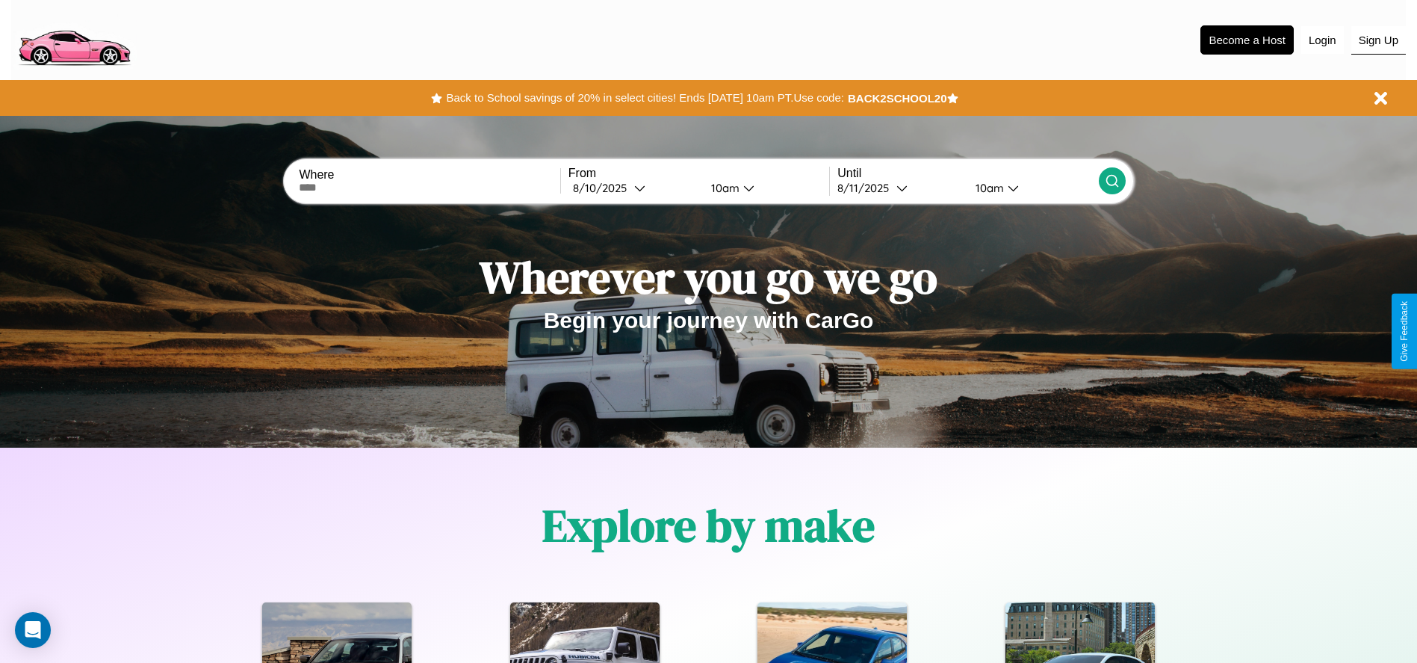
click at [1378, 40] on button "Sign Up" at bounding box center [1378, 40] width 55 height 28
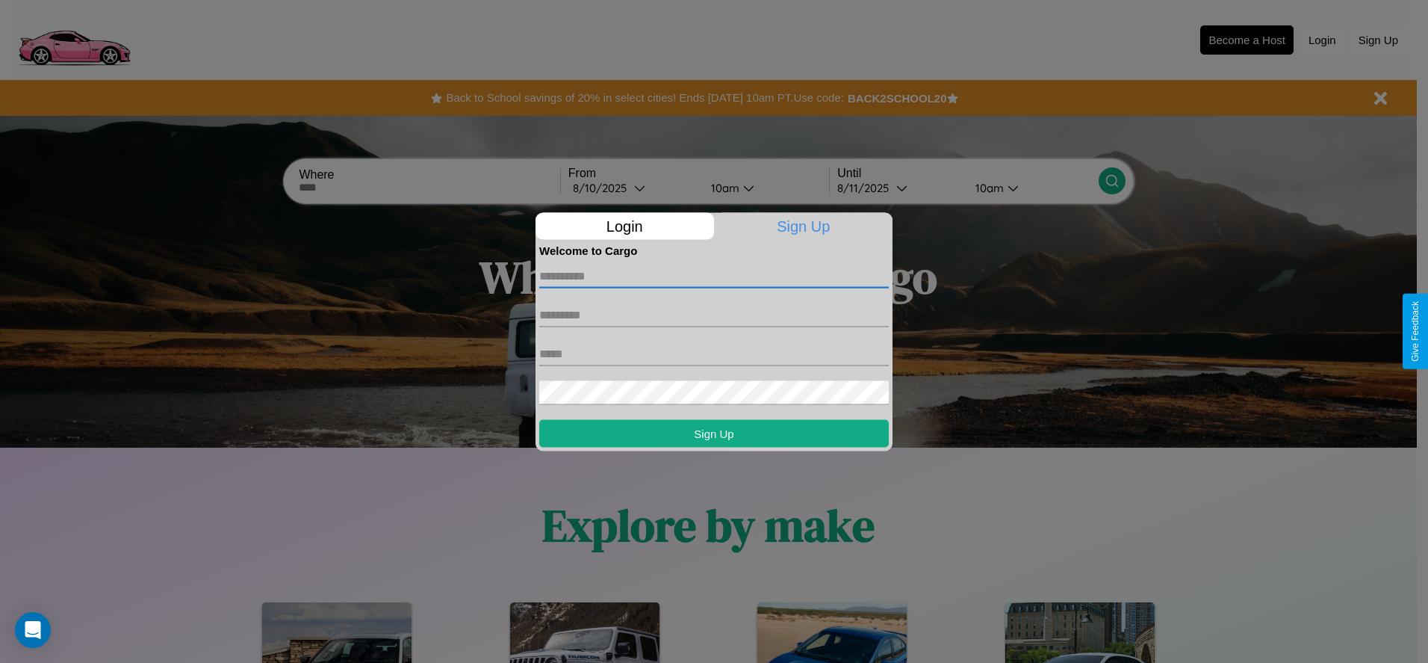
click at [714, 276] on input "text" at bounding box center [714, 276] width 350 height 24
type input "*******"
click at [714, 314] on input "text" at bounding box center [714, 315] width 350 height 24
type input "********"
click at [714, 353] on input "text" at bounding box center [714, 353] width 350 height 24
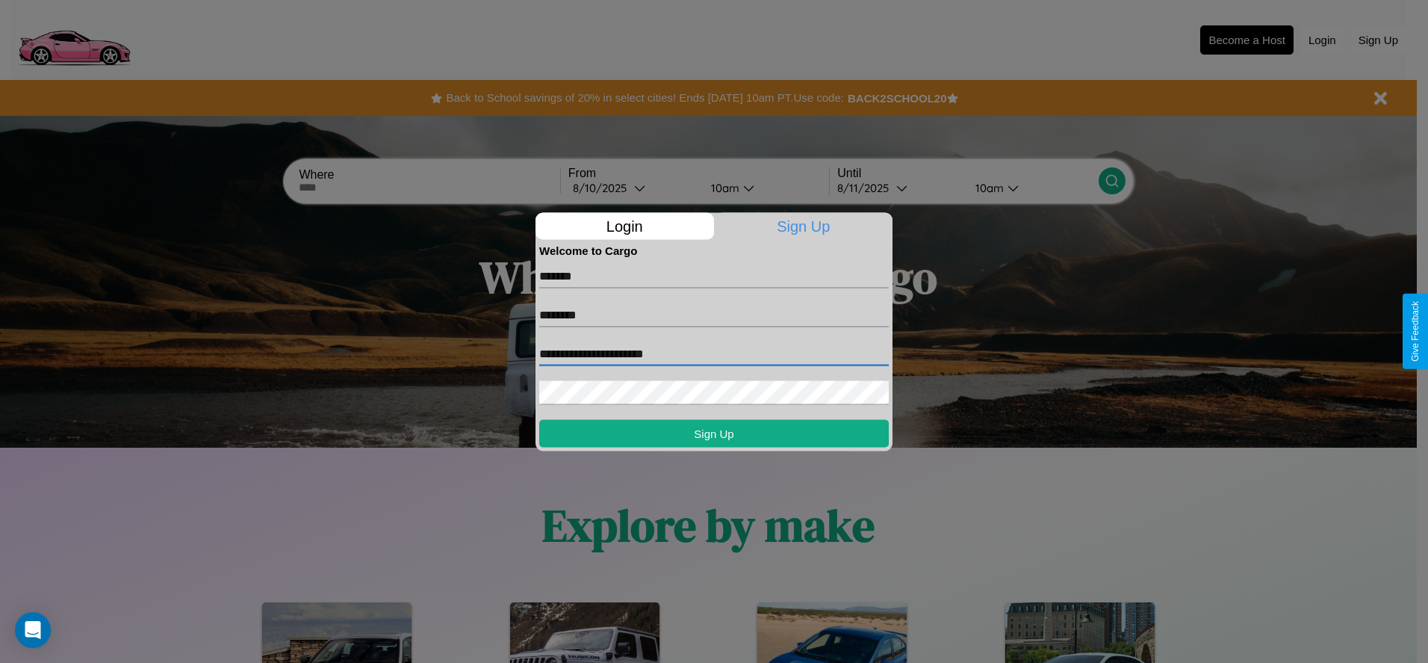
type input "**********"
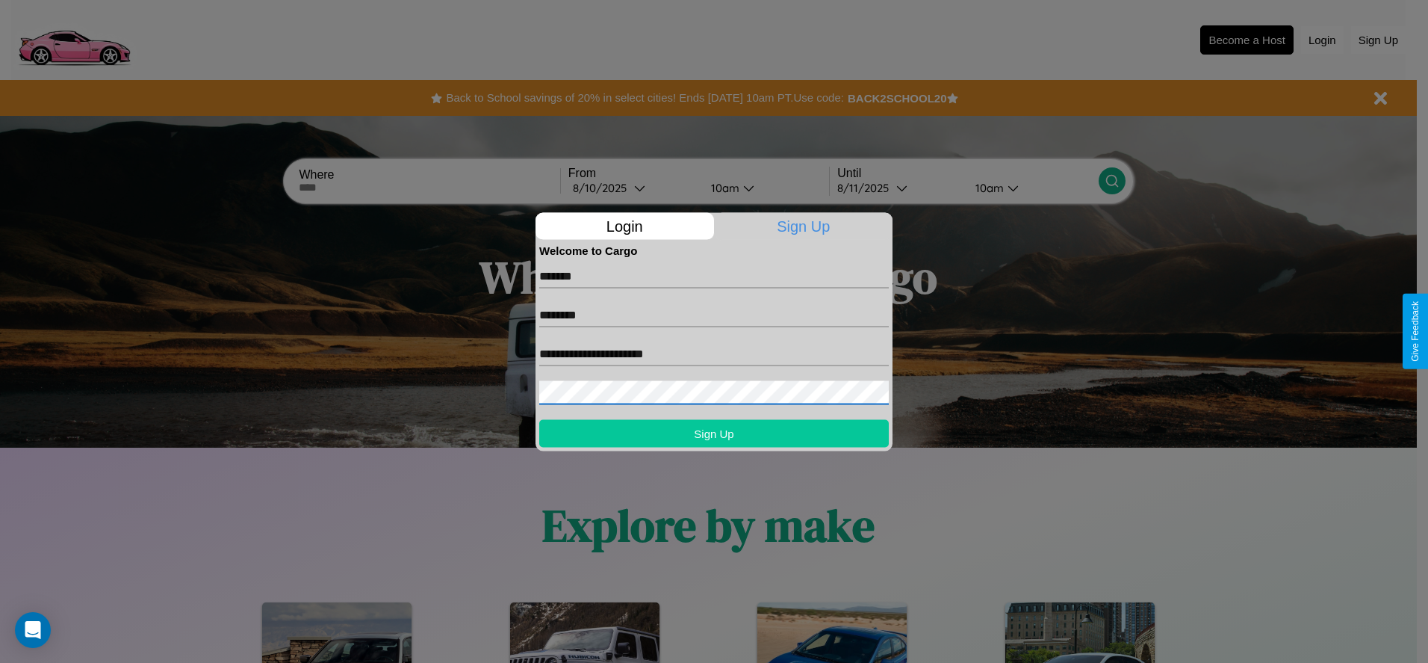
click at [714, 432] on button "Sign Up" at bounding box center [714, 433] width 350 height 28
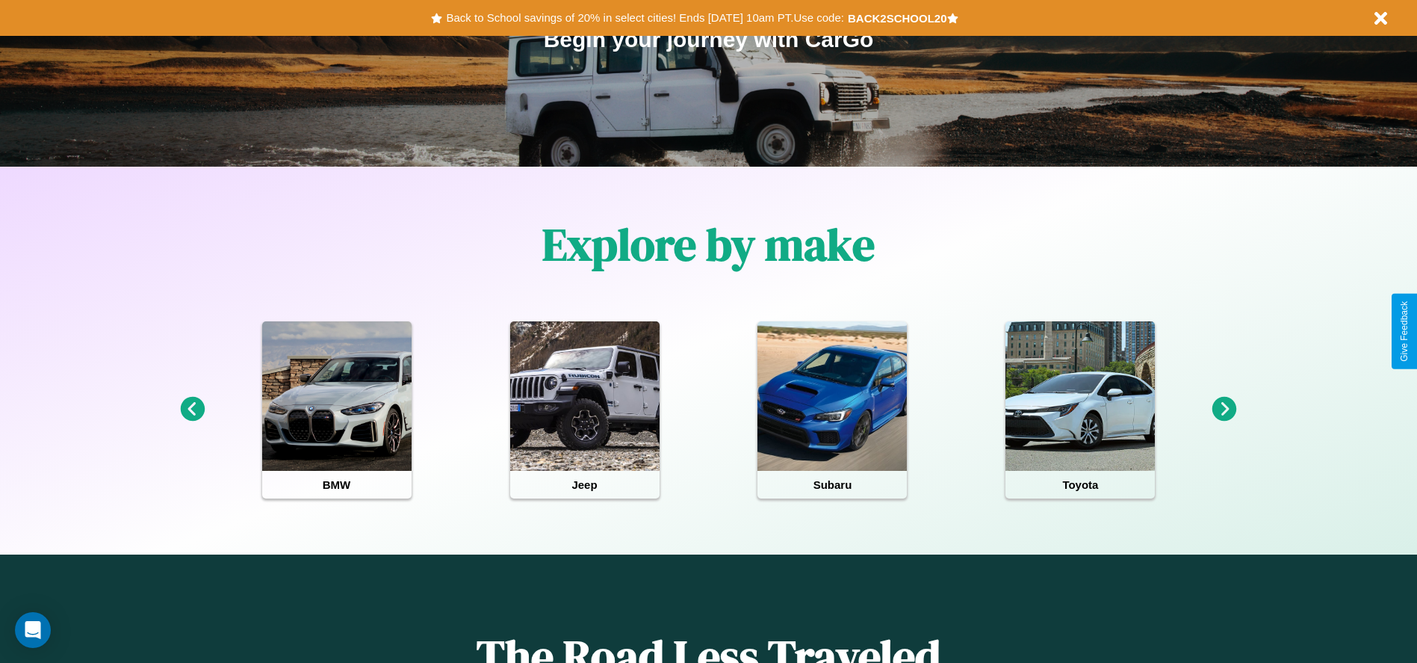
scroll to position [310, 0]
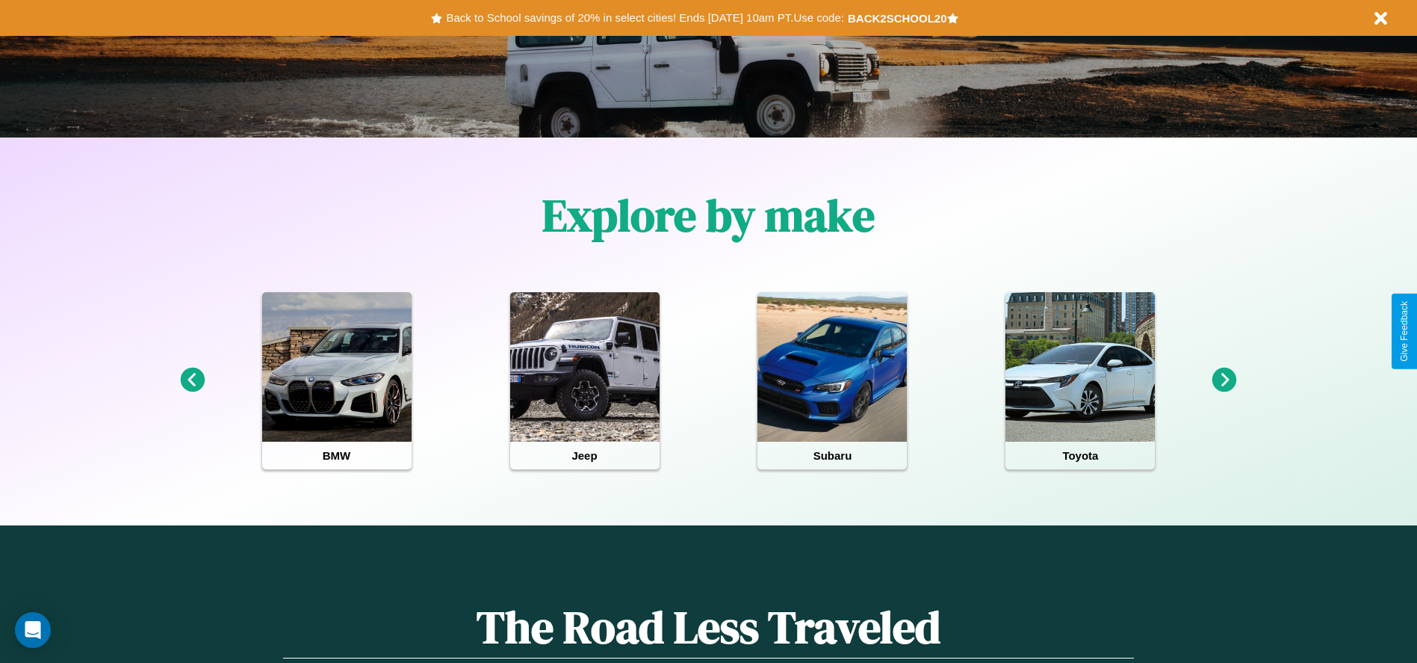
click at [1224, 380] on icon at bounding box center [1224, 379] width 25 height 25
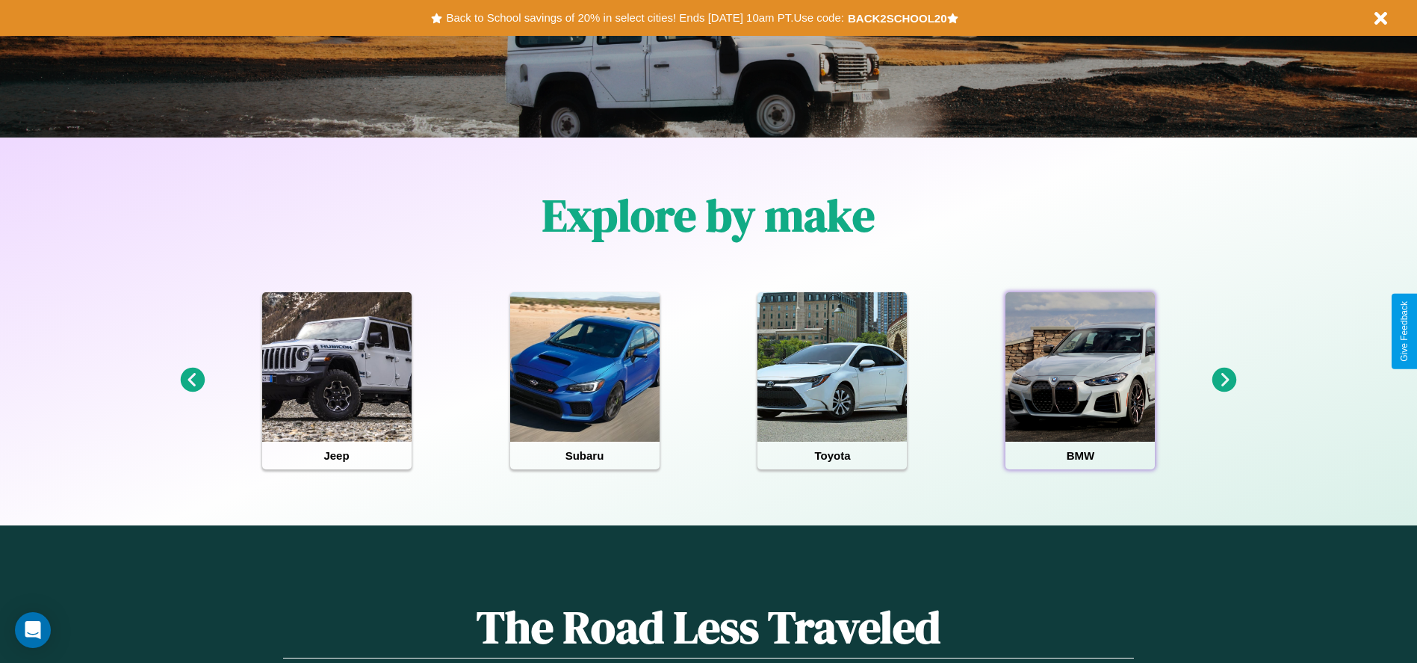
click at [1080, 380] on div at bounding box center [1079, 366] width 149 height 149
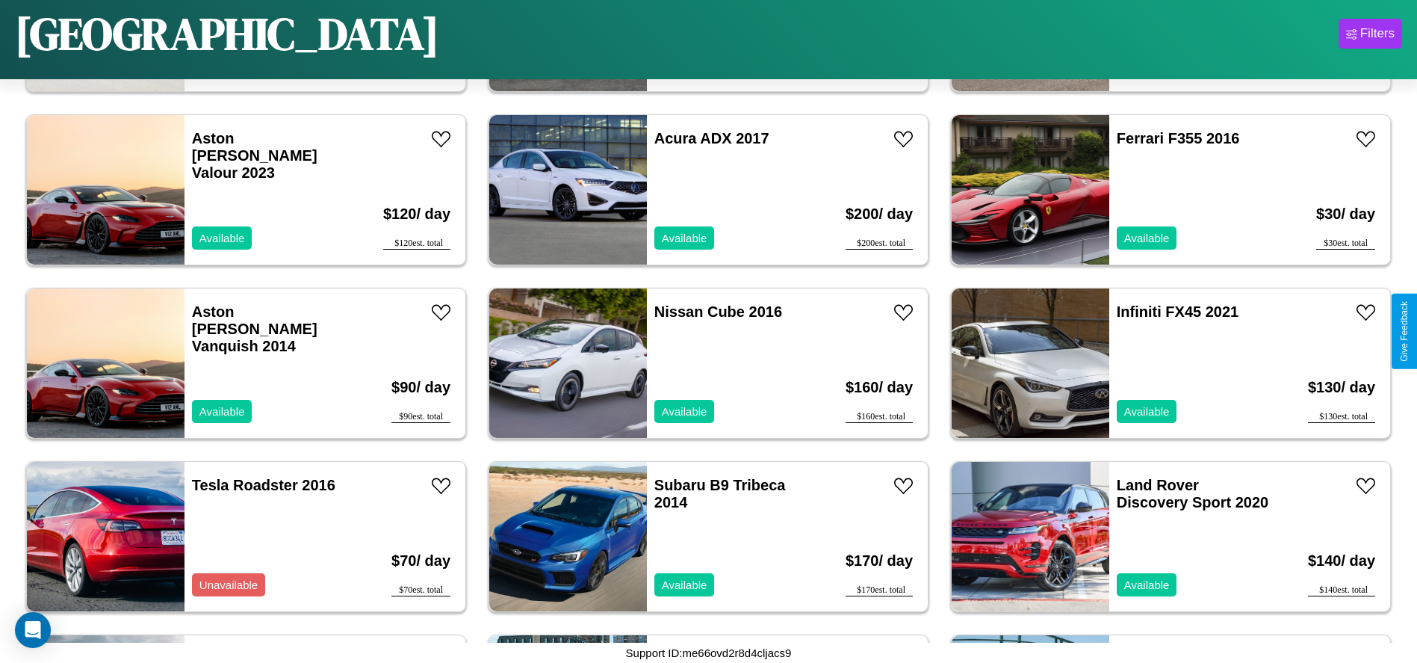
scroll to position [2246, 0]
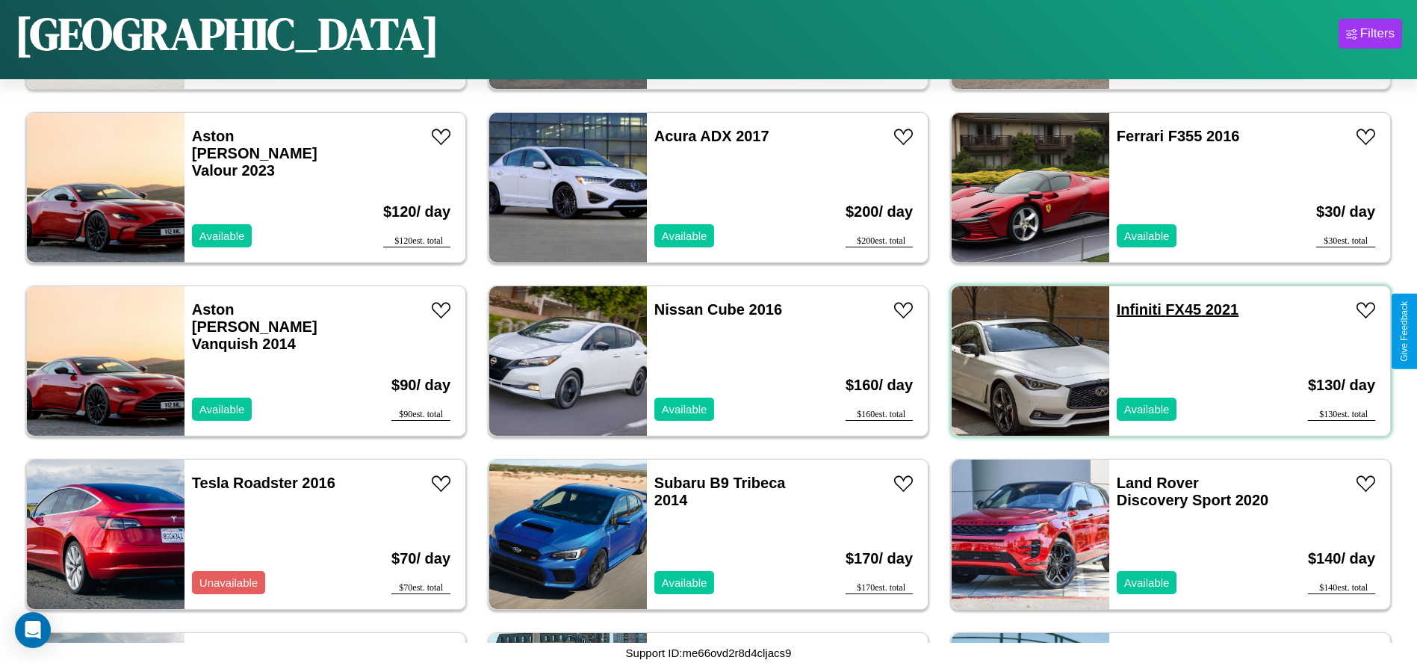
click at [1129, 309] on link "Infiniti FX45 2021" at bounding box center [1178, 309] width 122 height 16
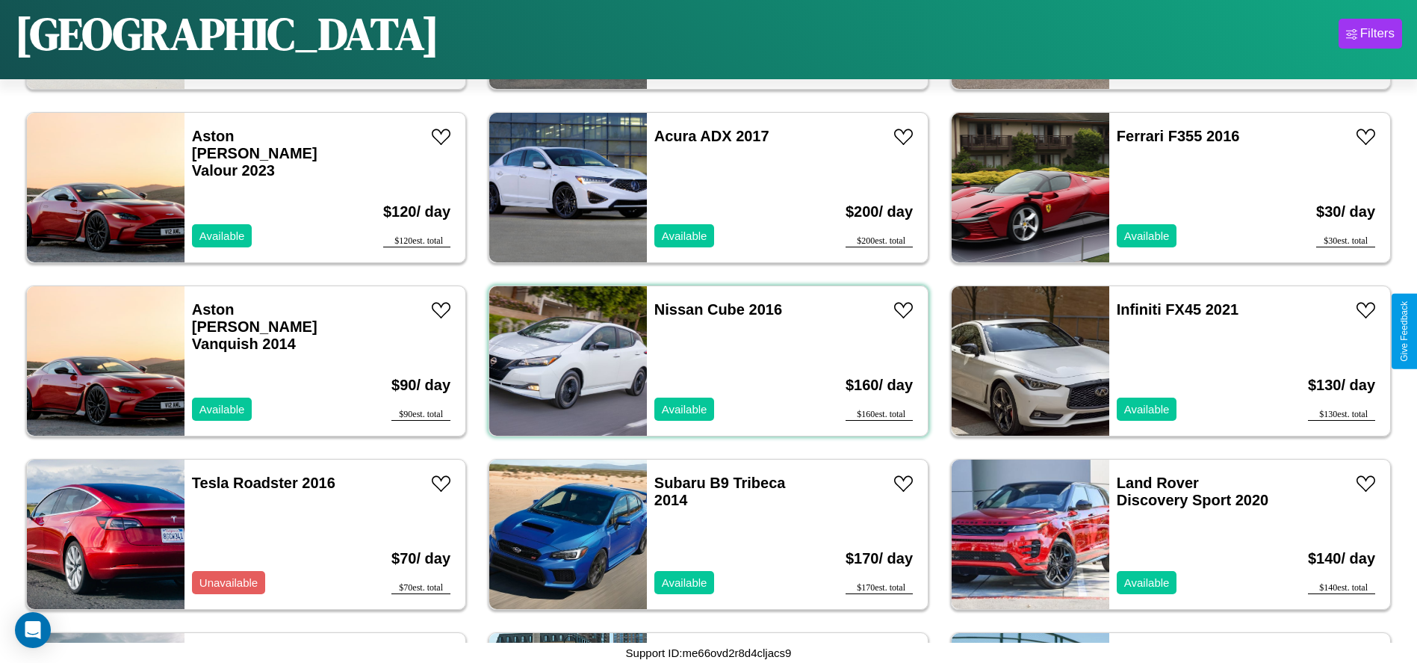
scroll to position [1033, 0]
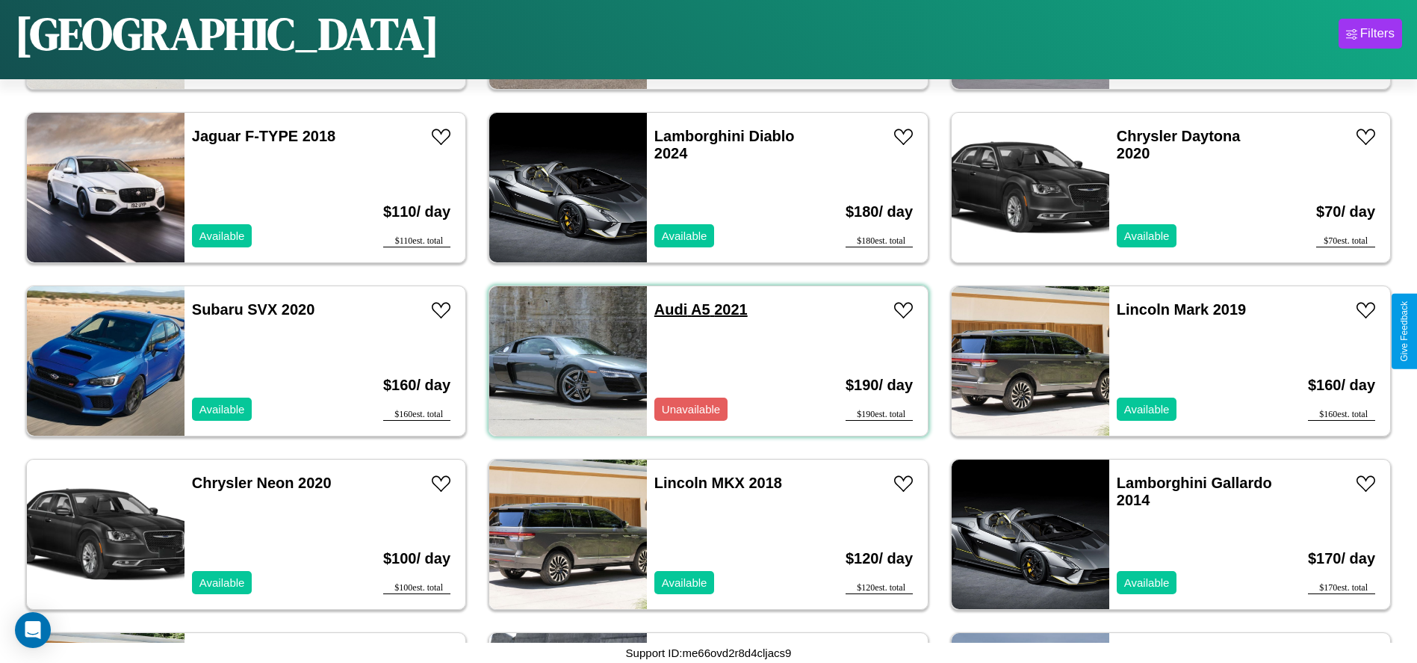
click at [666, 309] on link "Audi A5 2021" at bounding box center [700, 309] width 93 height 16
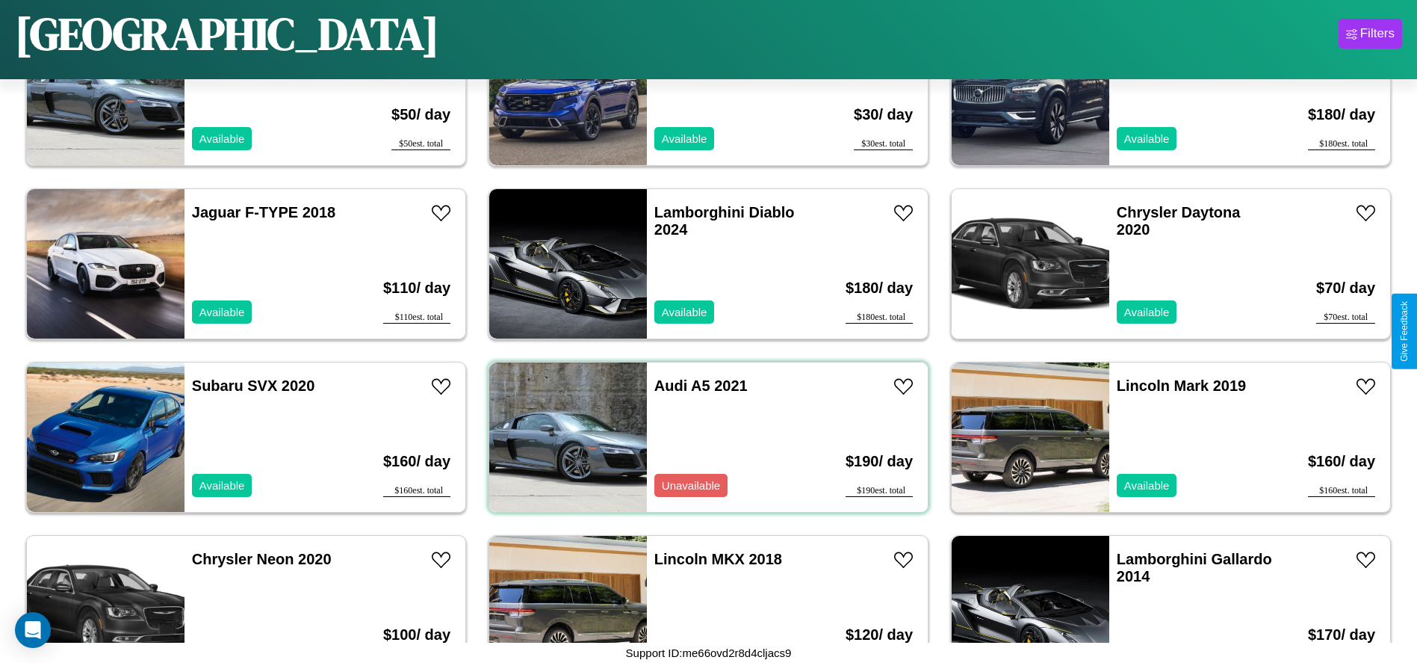
scroll to position [686, 0]
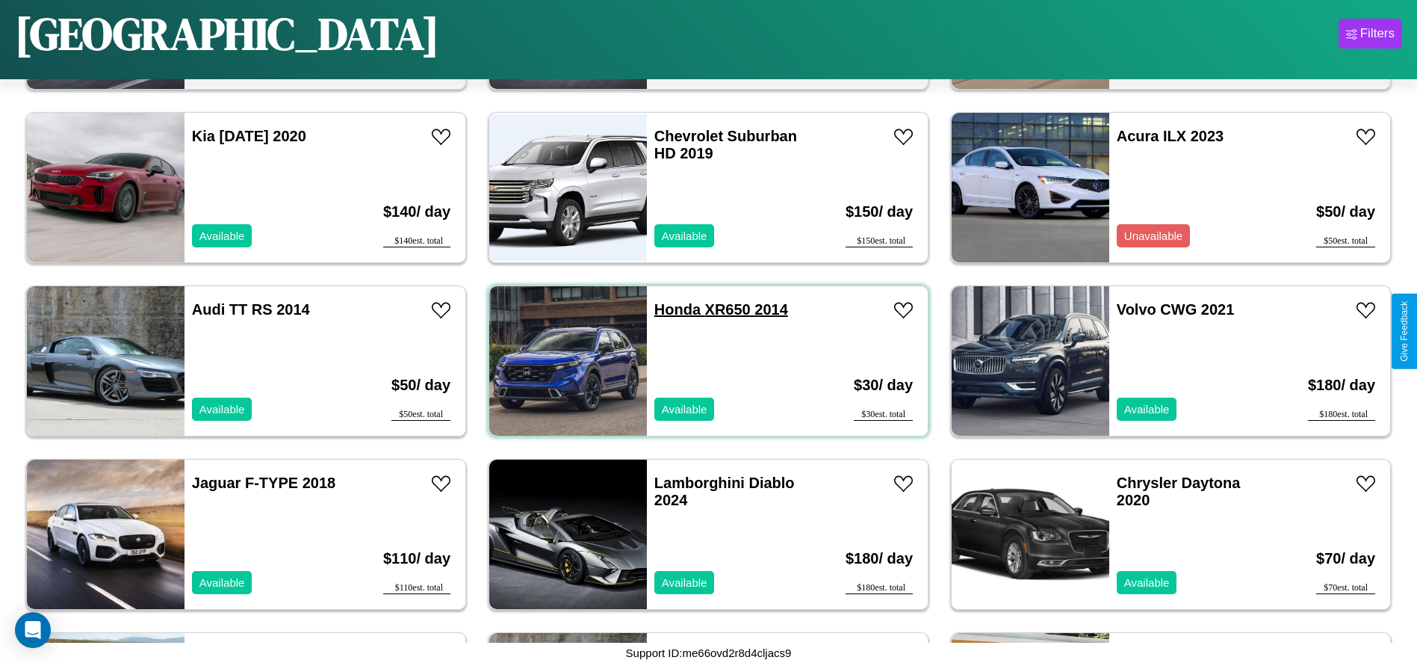
click at [671, 309] on link "Honda XR650 2014" at bounding box center [721, 309] width 134 height 16
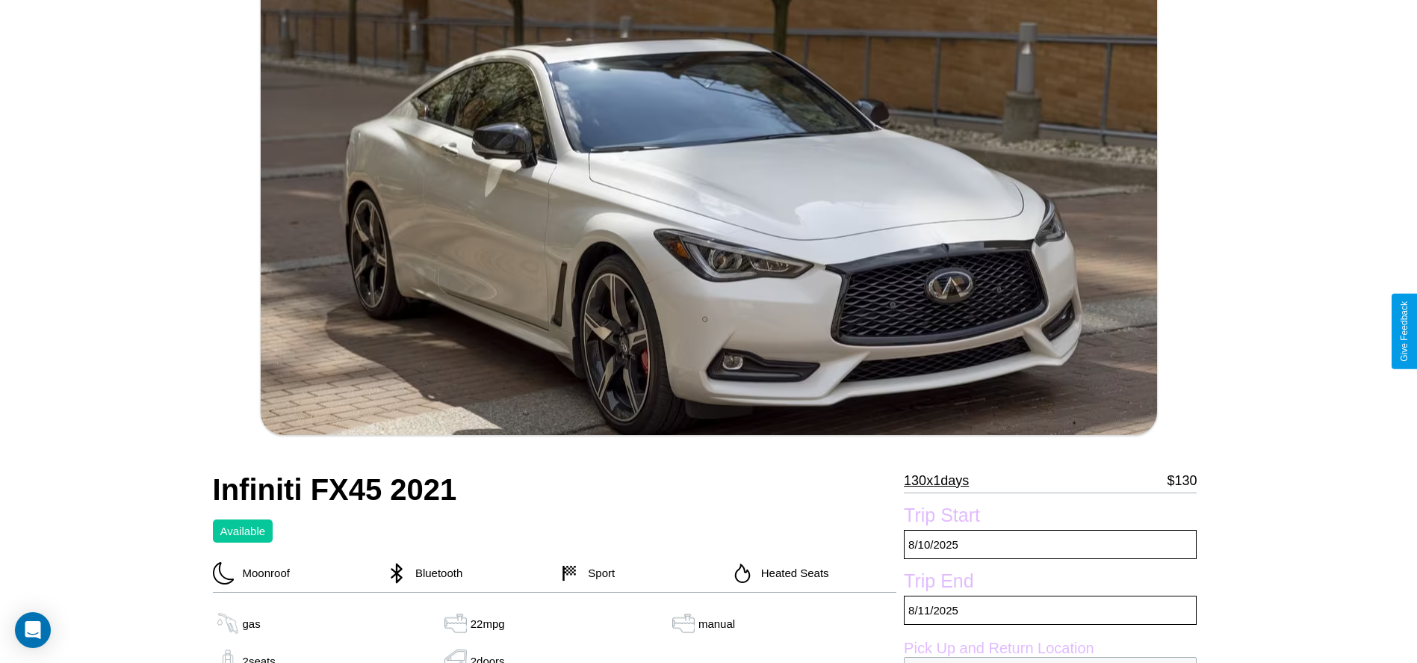
scroll to position [299, 0]
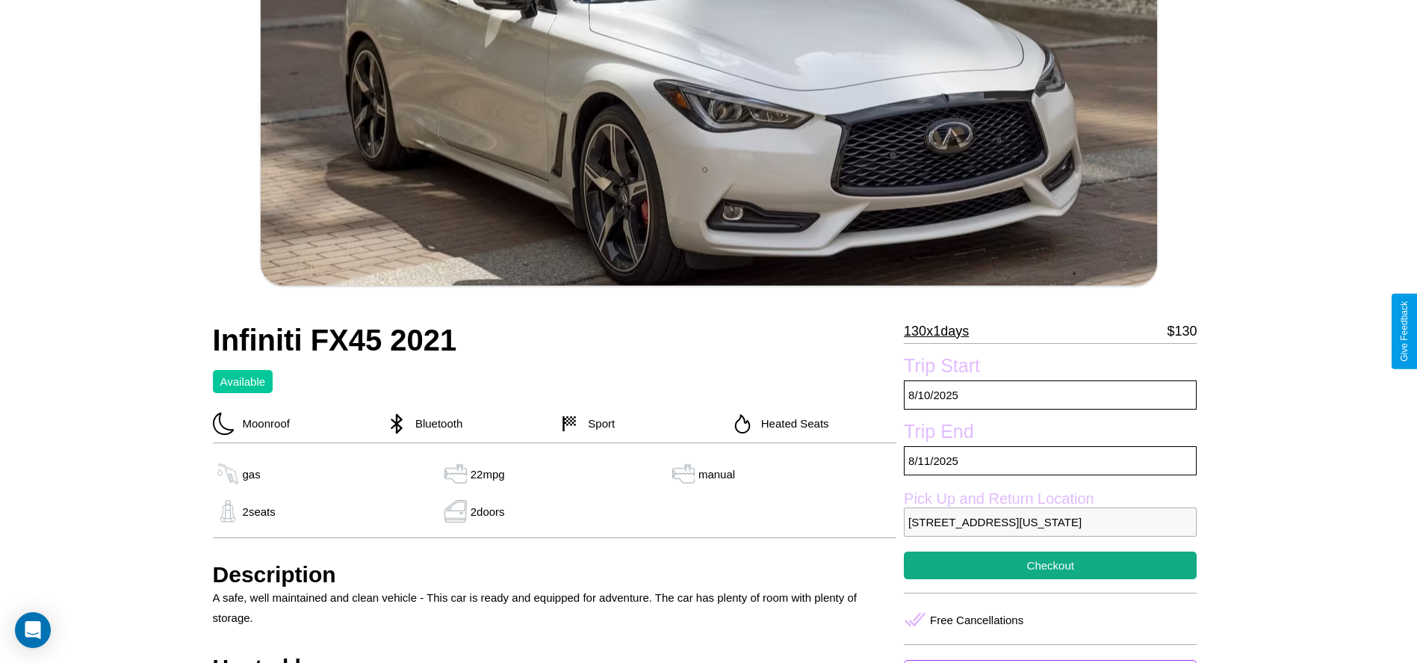
click at [942, 331] on p "130 x 1 days" at bounding box center [936, 331] width 65 height 24
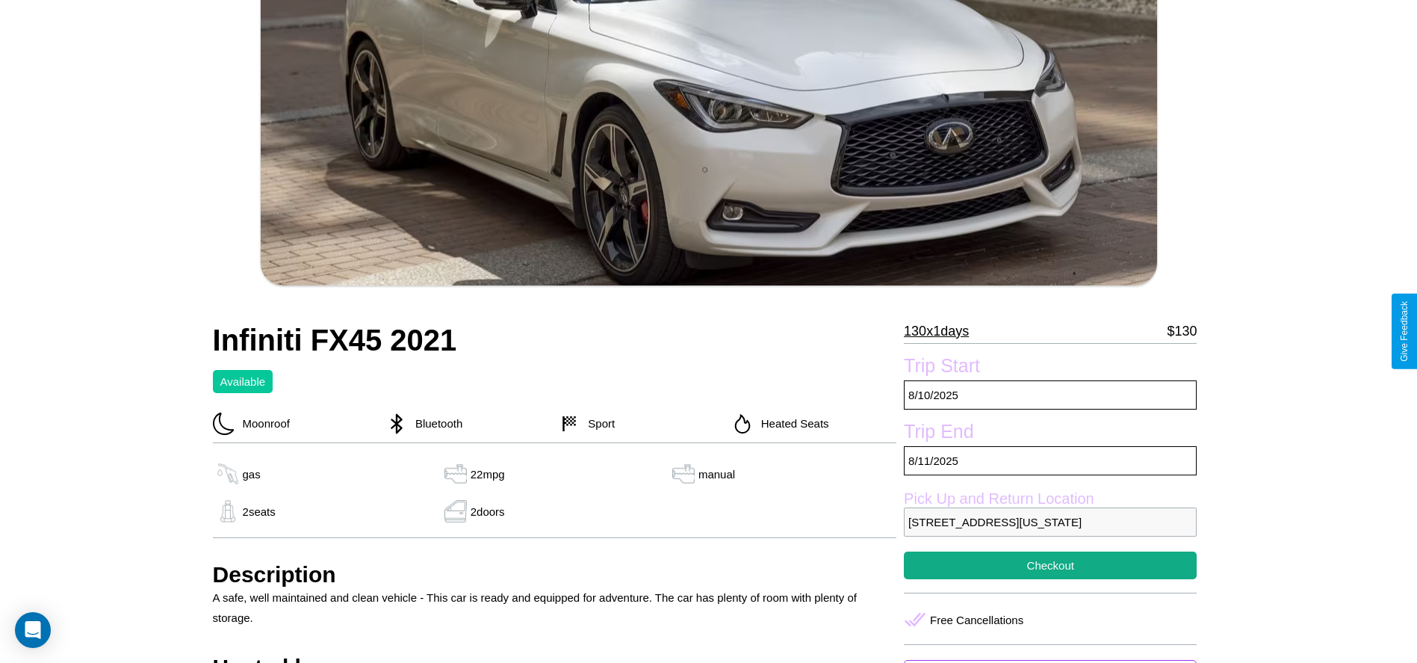
click at [942, 331] on p "130 x 1 days" at bounding box center [936, 331] width 65 height 24
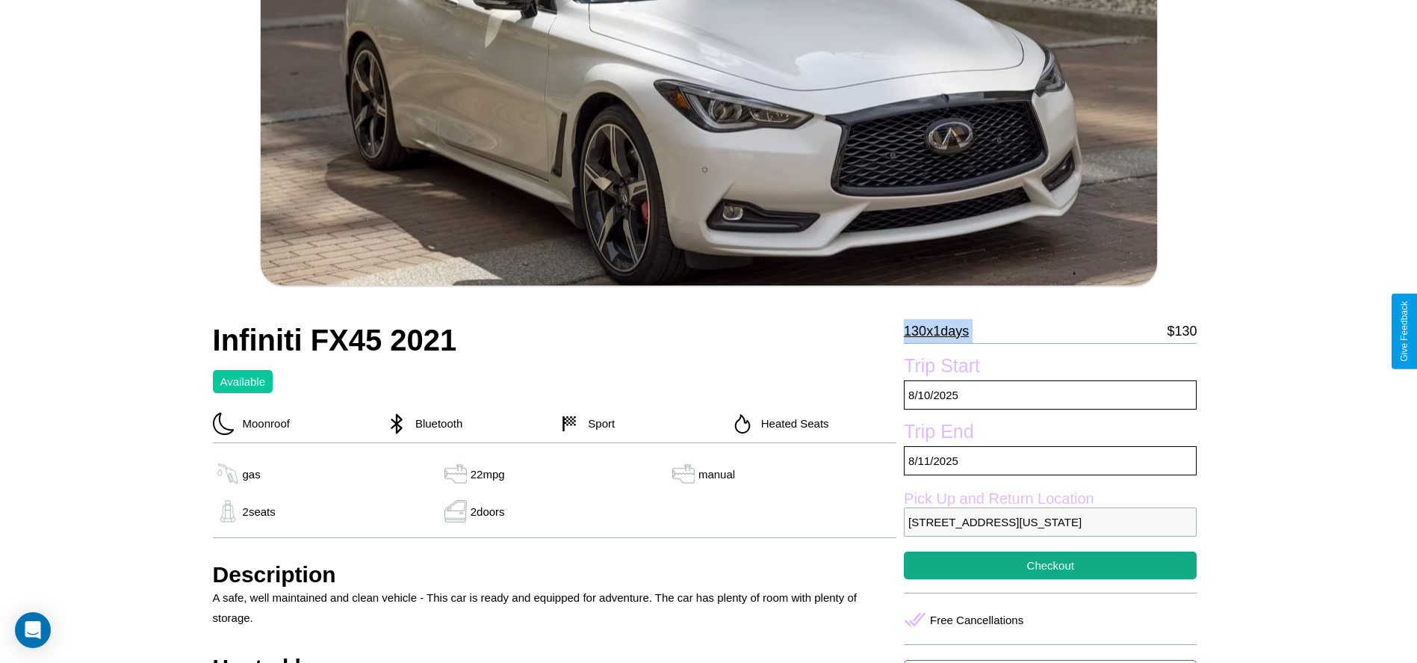
click at [942, 331] on p "130 x 1 days" at bounding box center [936, 331] width 65 height 24
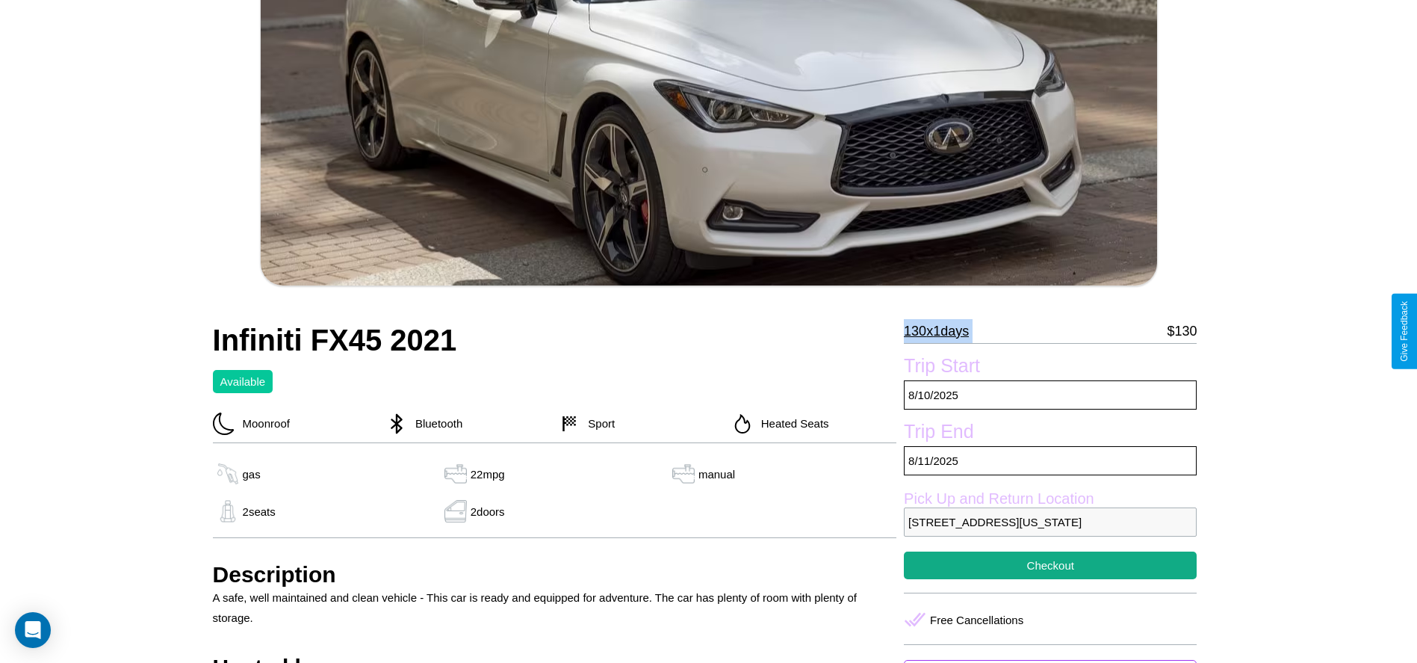
click at [942, 331] on p "130 x 1 days" at bounding box center [936, 331] width 65 height 24
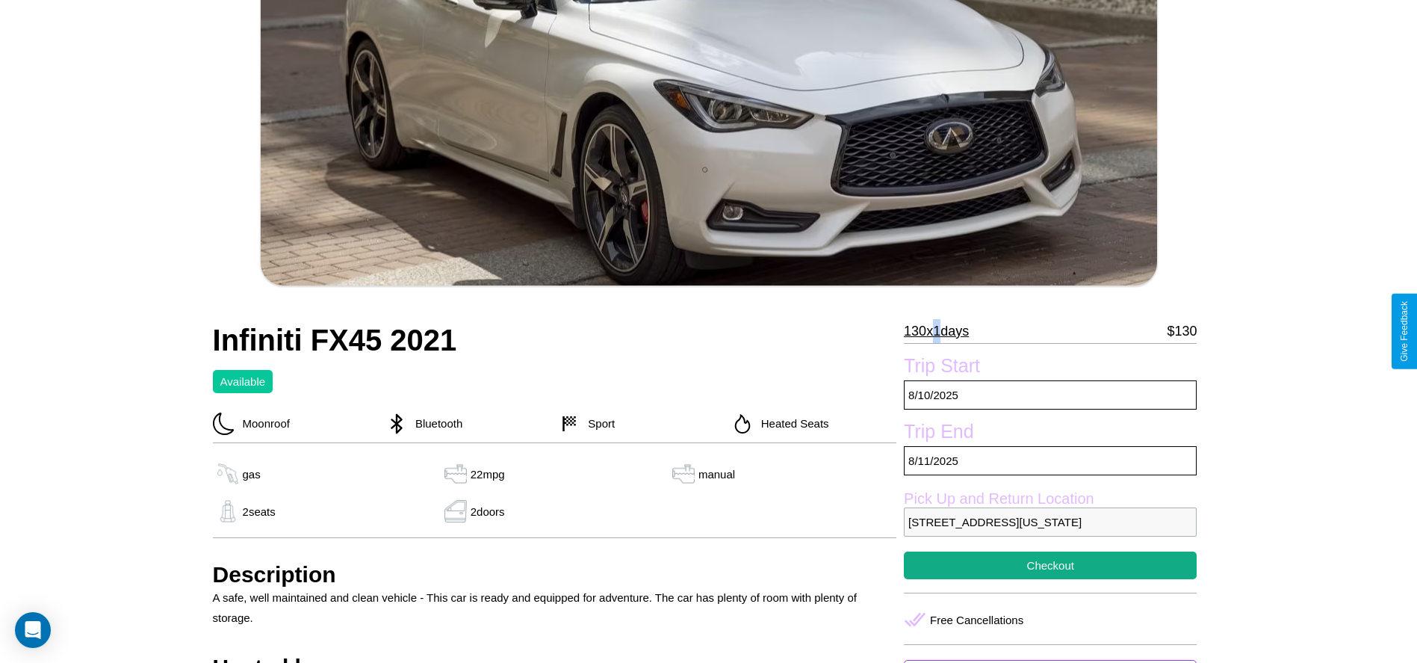
click at [942, 331] on p "130 x 1 days" at bounding box center [936, 331] width 65 height 24
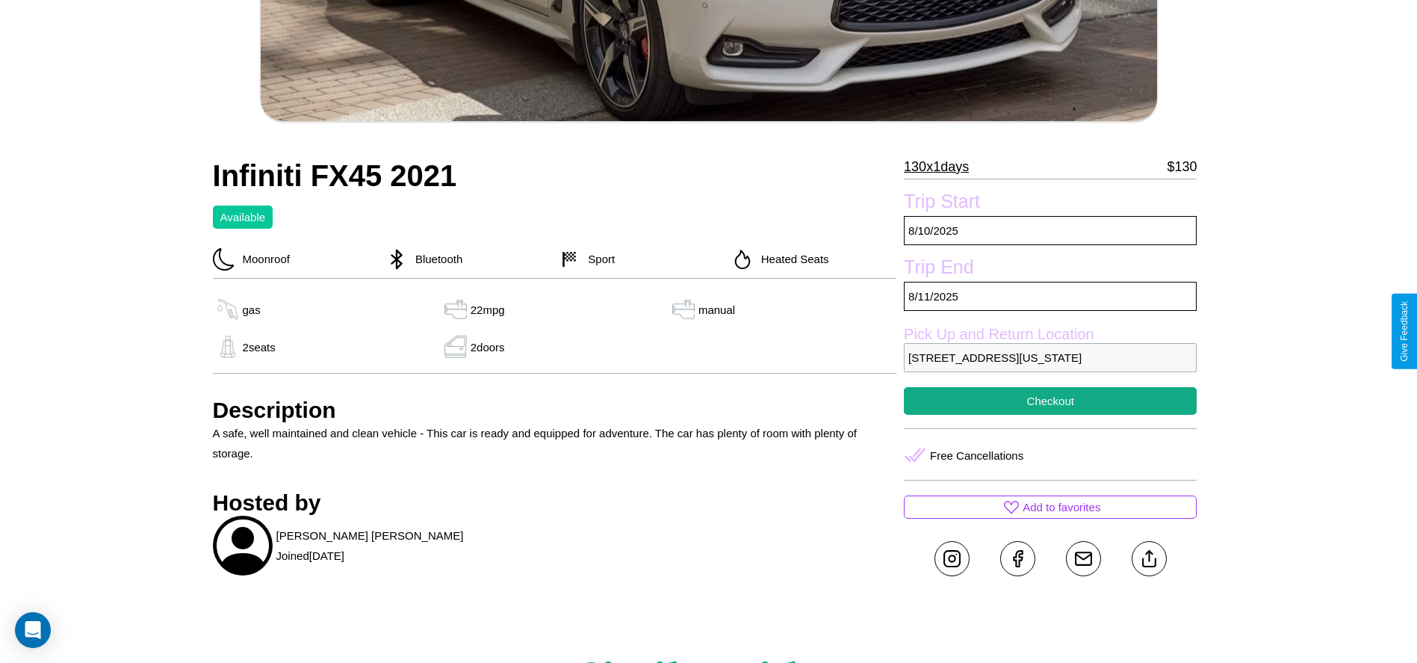
scroll to position [533, 0]
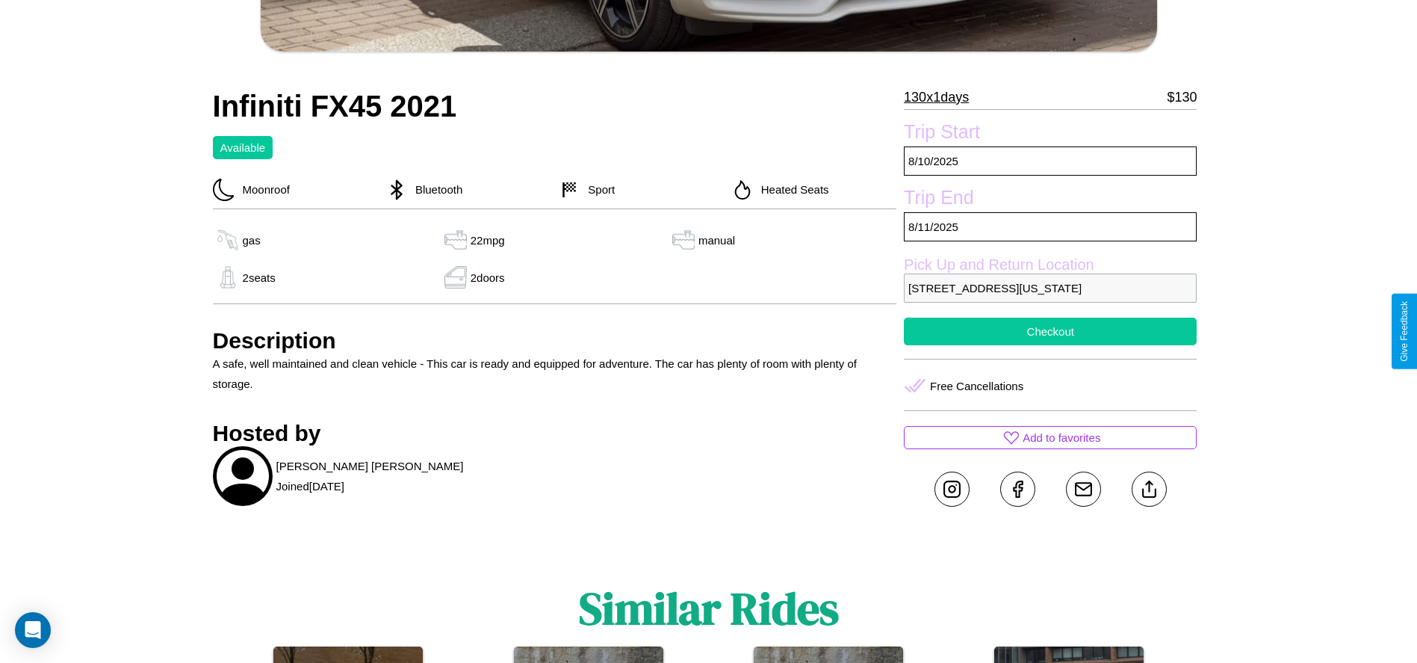
click at [1050, 331] on button "Checkout" at bounding box center [1050, 331] width 293 height 28
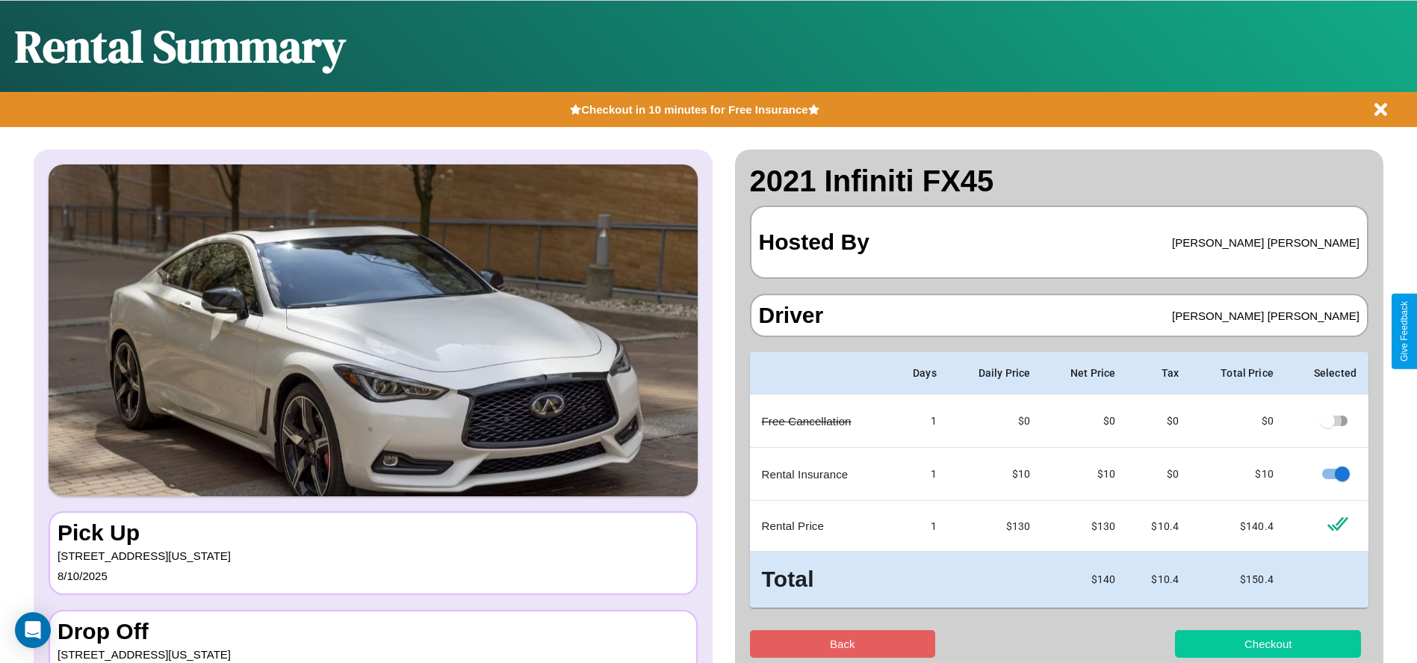
click at [1268, 643] on button "Checkout" at bounding box center [1268, 644] width 186 height 28
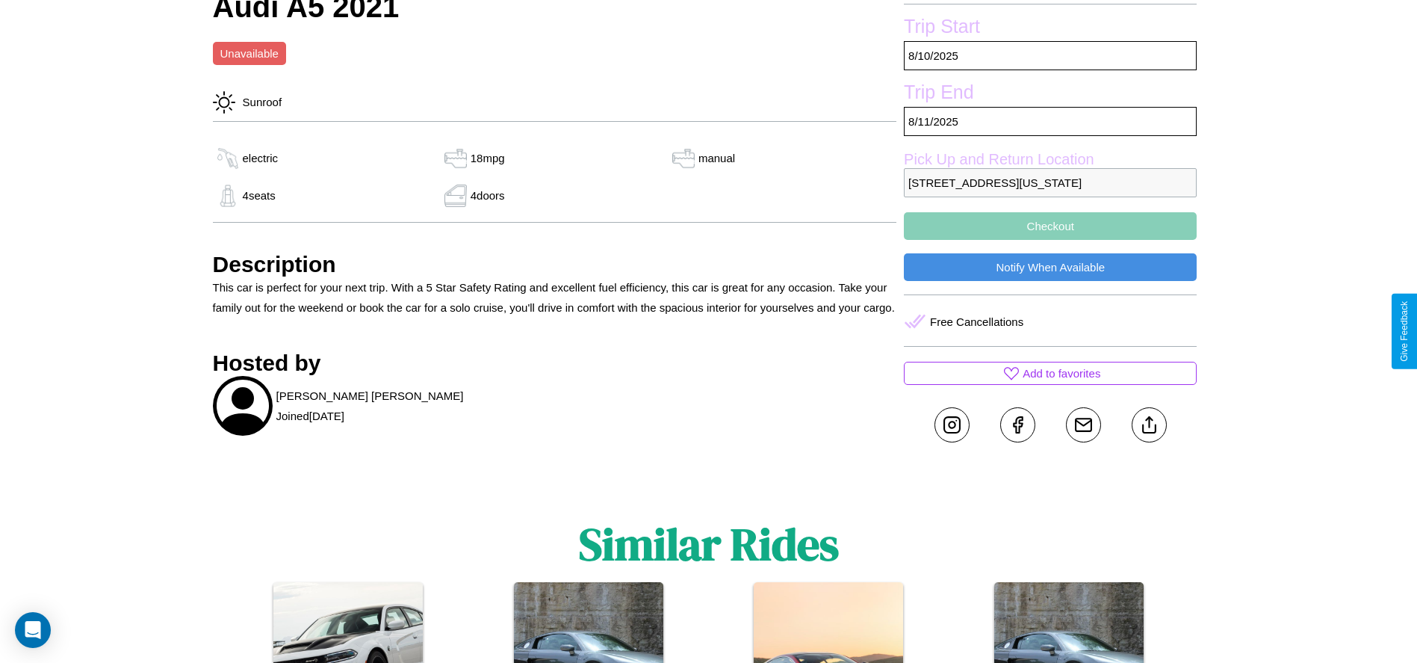
scroll to position [685, 0]
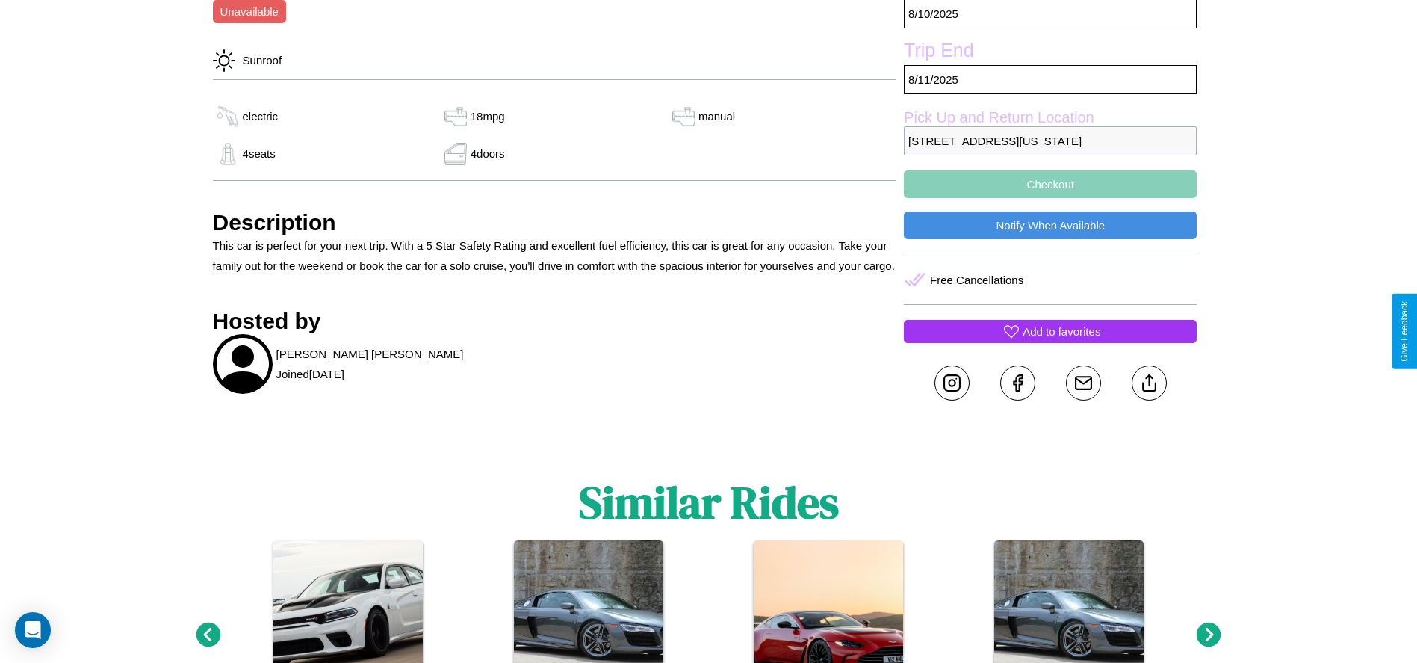
click at [1050, 331] on p "Add to favorites" at bounding box center [1062, 331] width 78 height 20
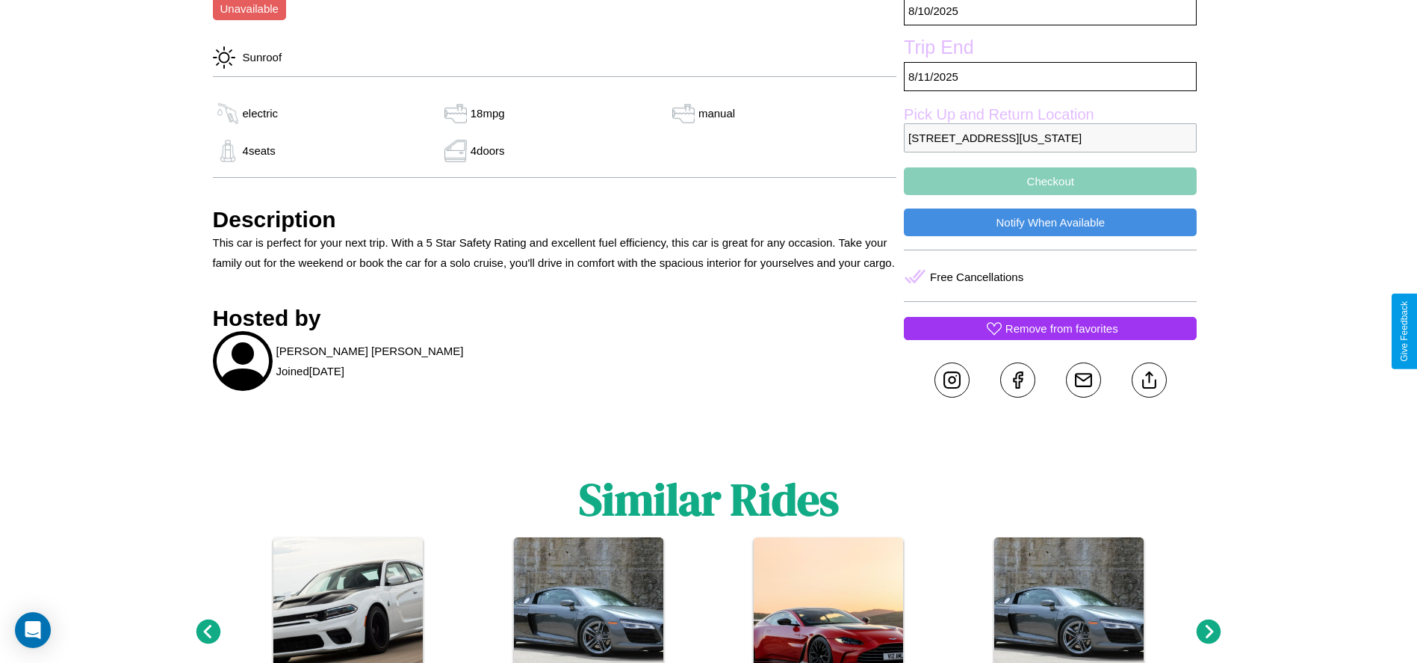
scroll to position [736, 0]
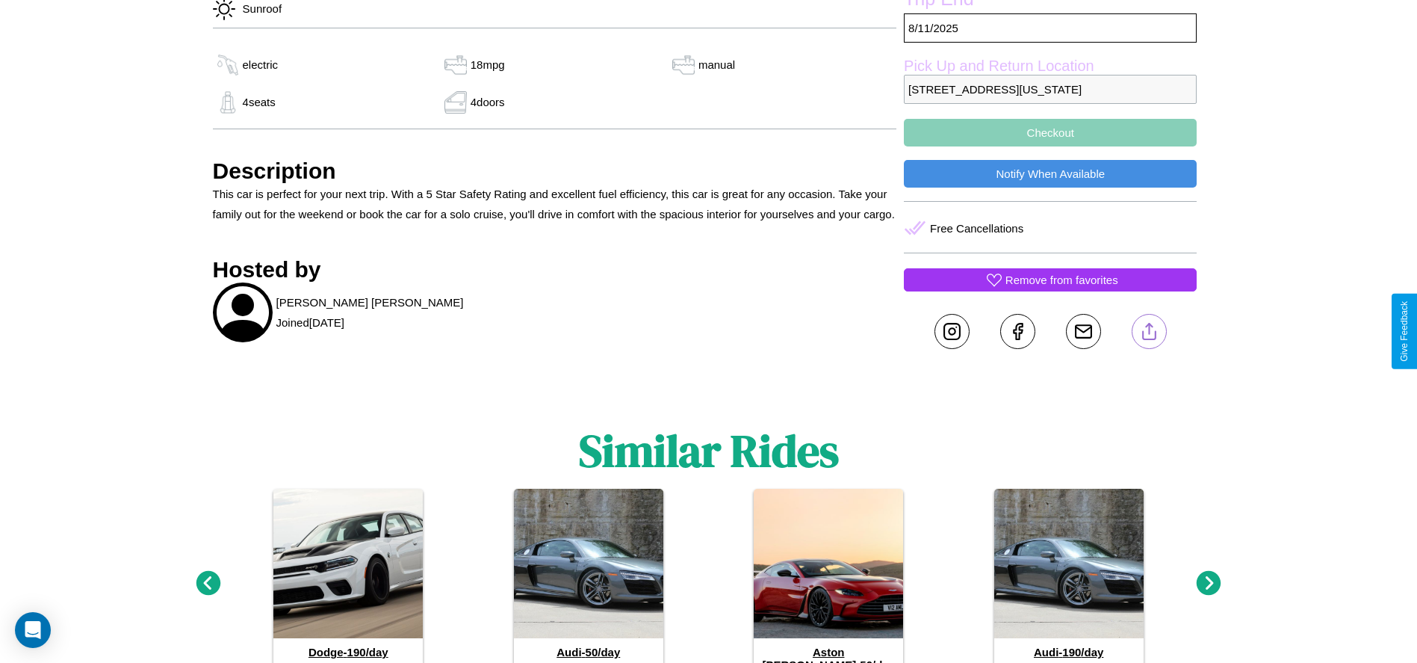
click at [1149, 331] on line at bounding box center [1149, 328] width 0 height 10
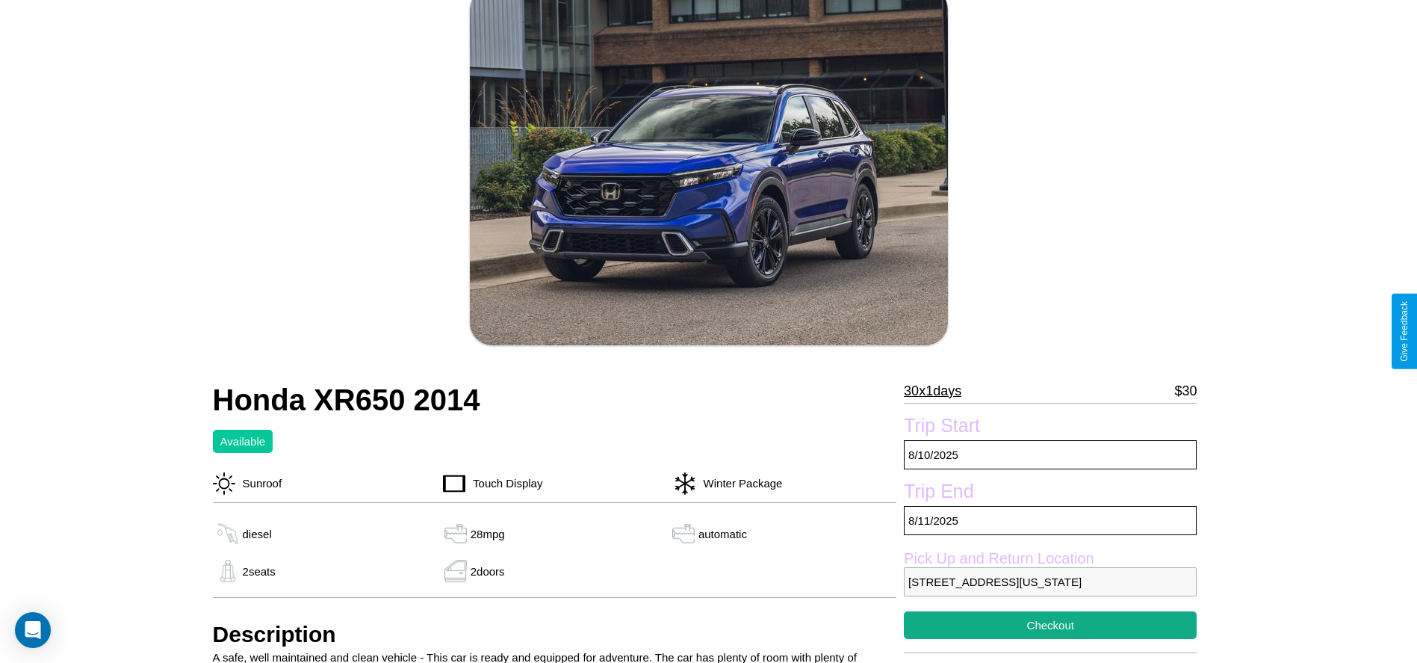
scroll to position [161, 0]
